Goal: Task Accomplishment & Management: Manage account settings

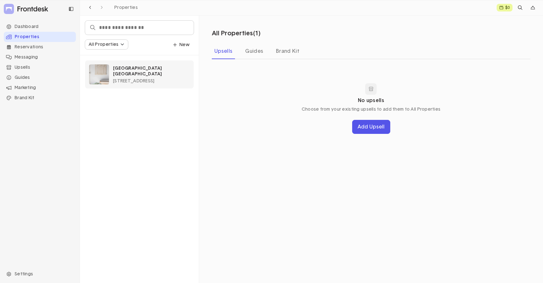
click at [154, 79] on span "[STREET_ADDRESS]" at bounding box center [133, 81] width 41 height 4
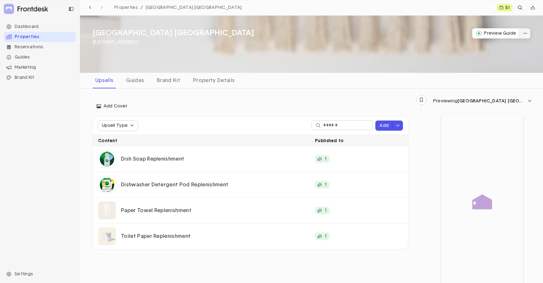
click at [524, 33] on icon "dropdown trigger" at bounding box center [525, 33] width 3 height 1
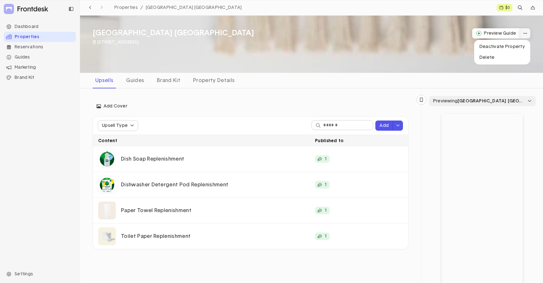
click at [530, 101] on icon "dropdown trigger" at bounding box center [529, 101] width 3 height 2
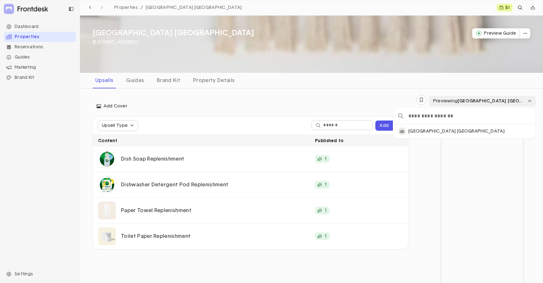
click at [529, 101] on icon "dropdown trigger" at bounding box center [530, 101] width 4 height 4
click at [29, 25] on div "Dashboard" at bounding box center [40, 27] width 72 height 10
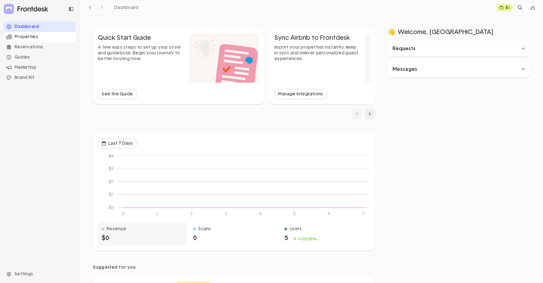
click at [28, 37] on div "Properties" at bounding box center [40, 37] width 72 height 10
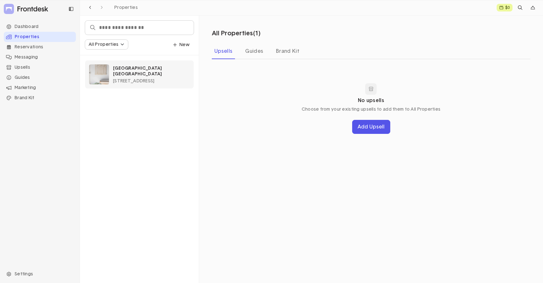
click at [154, 79] on span "[STREET_ADDRESS]" at bounding box center [133, 81] width 41 height 4
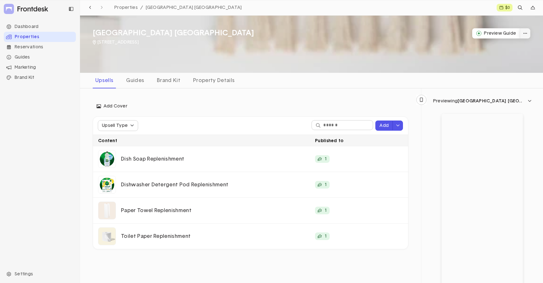
click at [526, 34] on icon "dropdown trigger" at bounding box center [526, 33] width 4 height 4
click at [513, 46] on p "Deactivate Property" at bounding box center [502, 47] width 45 height 6
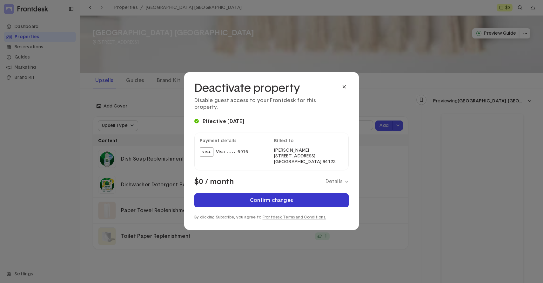
click at [268, 198] on div "Confirm changes" at bounding box center [271, 200] width 43 height 5
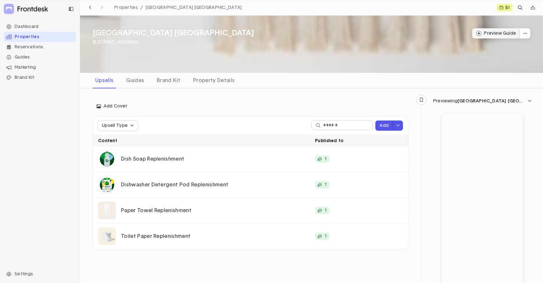
click at [504, 35] on button "Preview Guide" at bounding box center [497, 33] width 48 height 10
